Goal: Information Seeking & Learning: Understand process/instructions

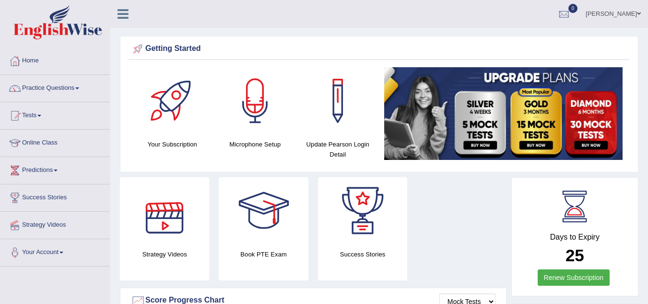
click at [169, 222] on div at bounding box center [164, 210] width 67 height 67
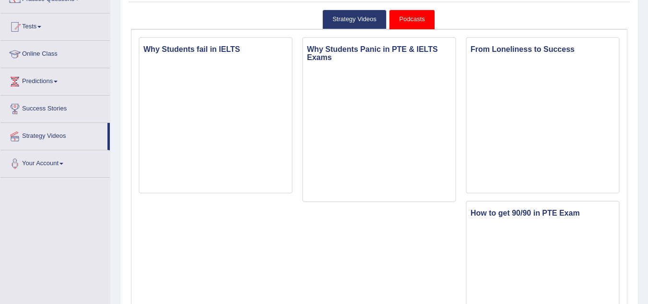
scroll to position [48, 0]
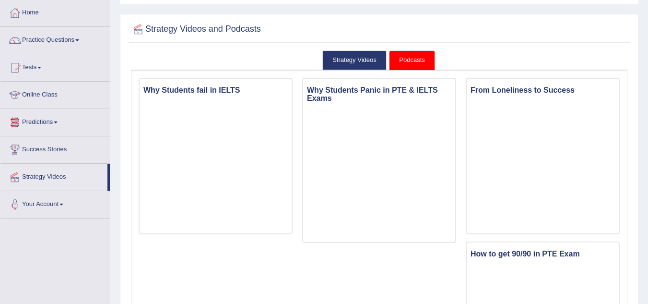
click at [38, 95] on link "Online Class" at bounding box center [54, 94] width 109 height 24
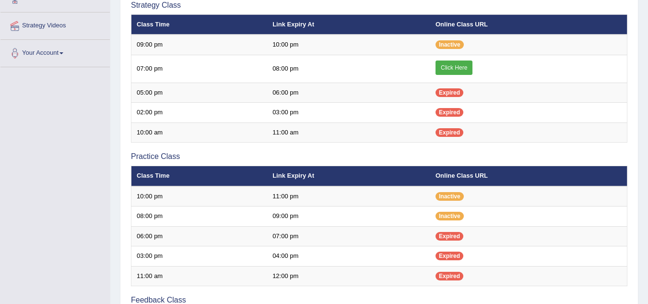
scroll to position [192, 0]
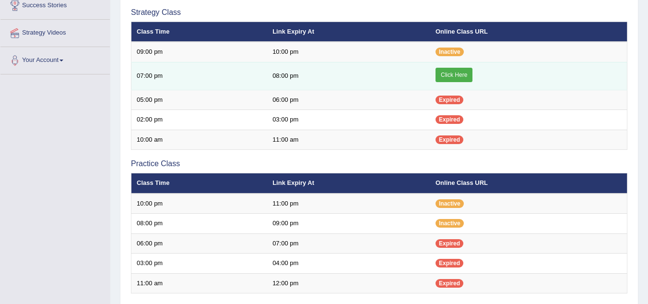
click at [454, 74] on link "Click Here" at bounding box center [454, 75] width 37 height 14
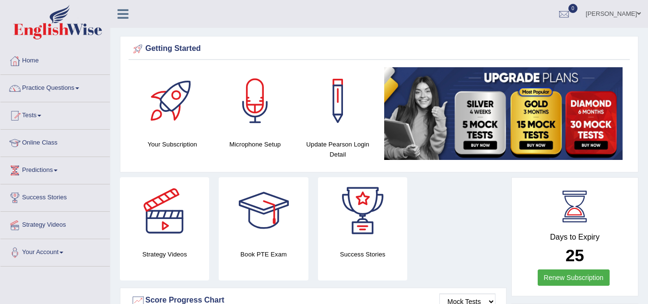
click at [30, 143] on link "Online Class" at bounding box center [54, 142] width 109 height 24
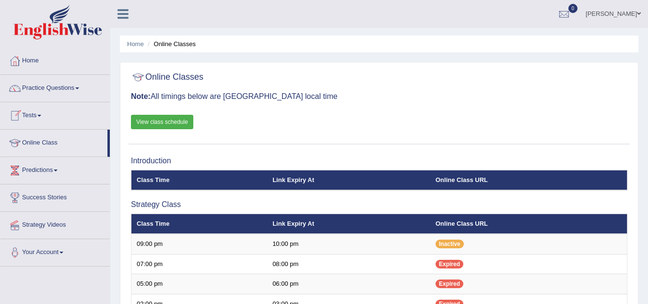
click at [145, 120] on link "View class schedule" at bounding box center [162, 122] width 62 height 14
